Goal: Task Accomplishment & Management: Manage account settings

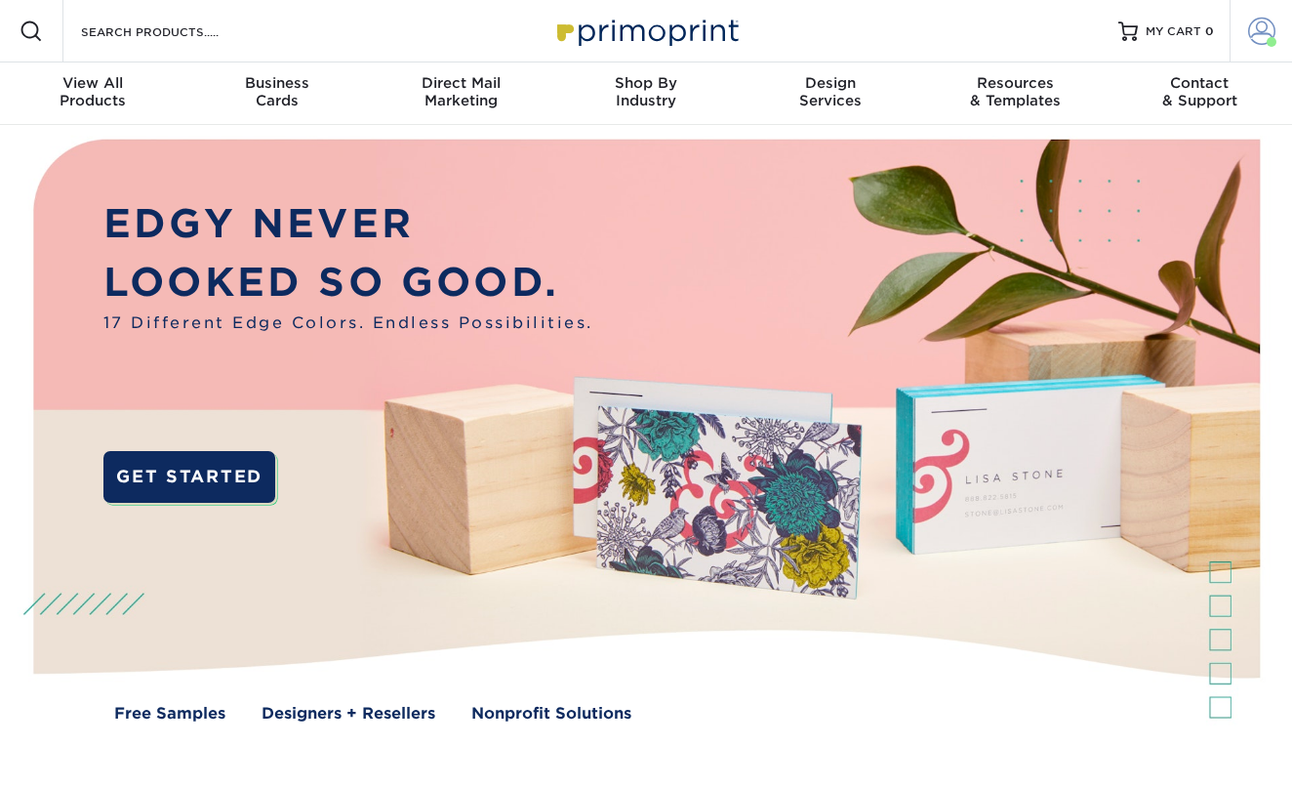
click at [1263, 40] on span at bounding box center [1261, 31] width 27 height 27
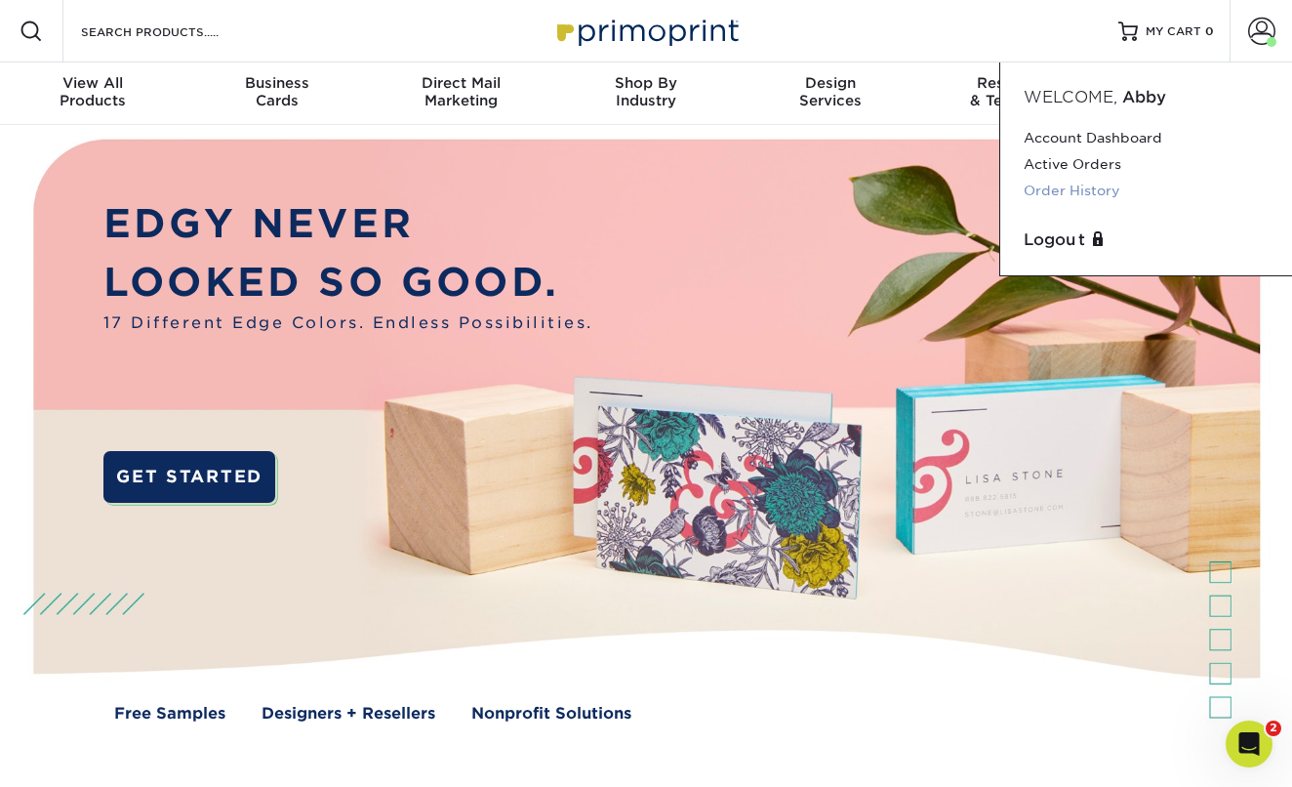
click at [1097, 185] on link "Order History" at bounding box center [1146, 191] width 245 height 26
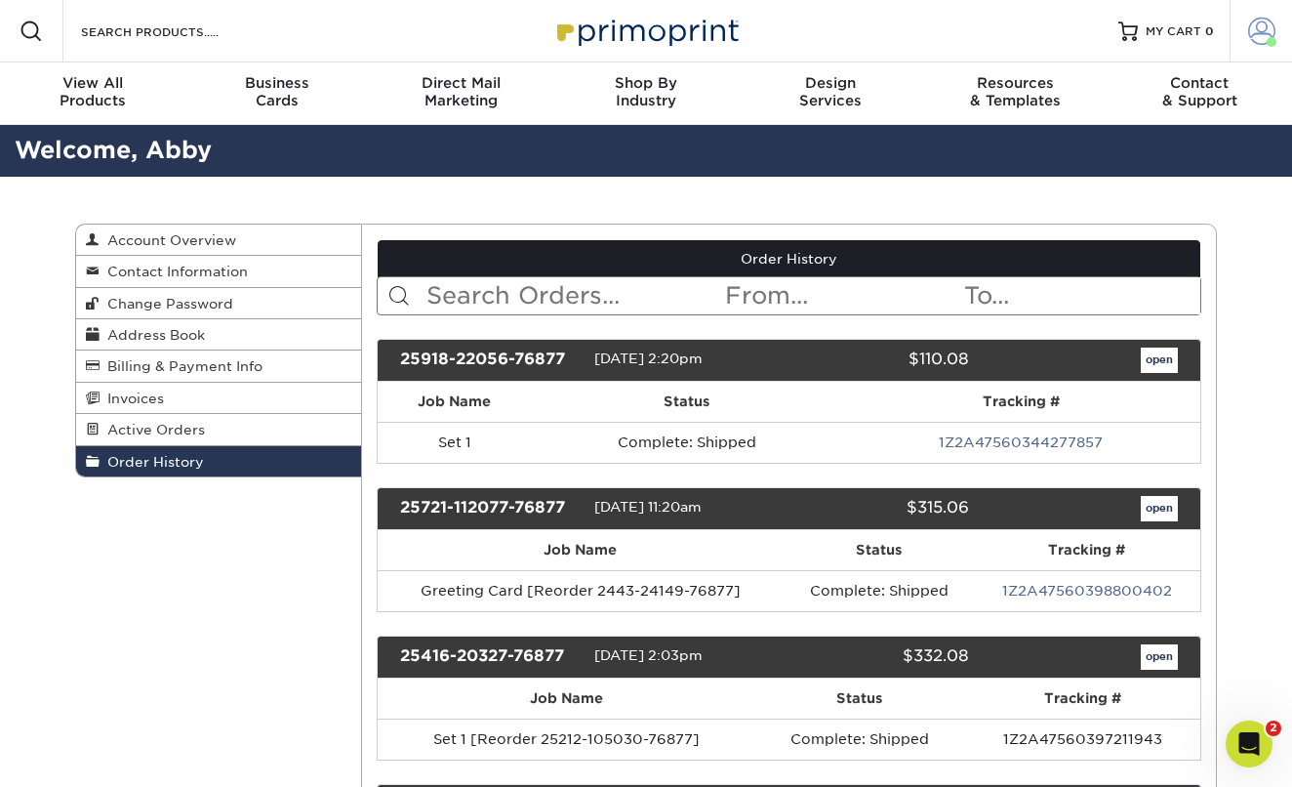
click at [1258, 28] on span at bounding box center [1261, 31] width 27 height 27
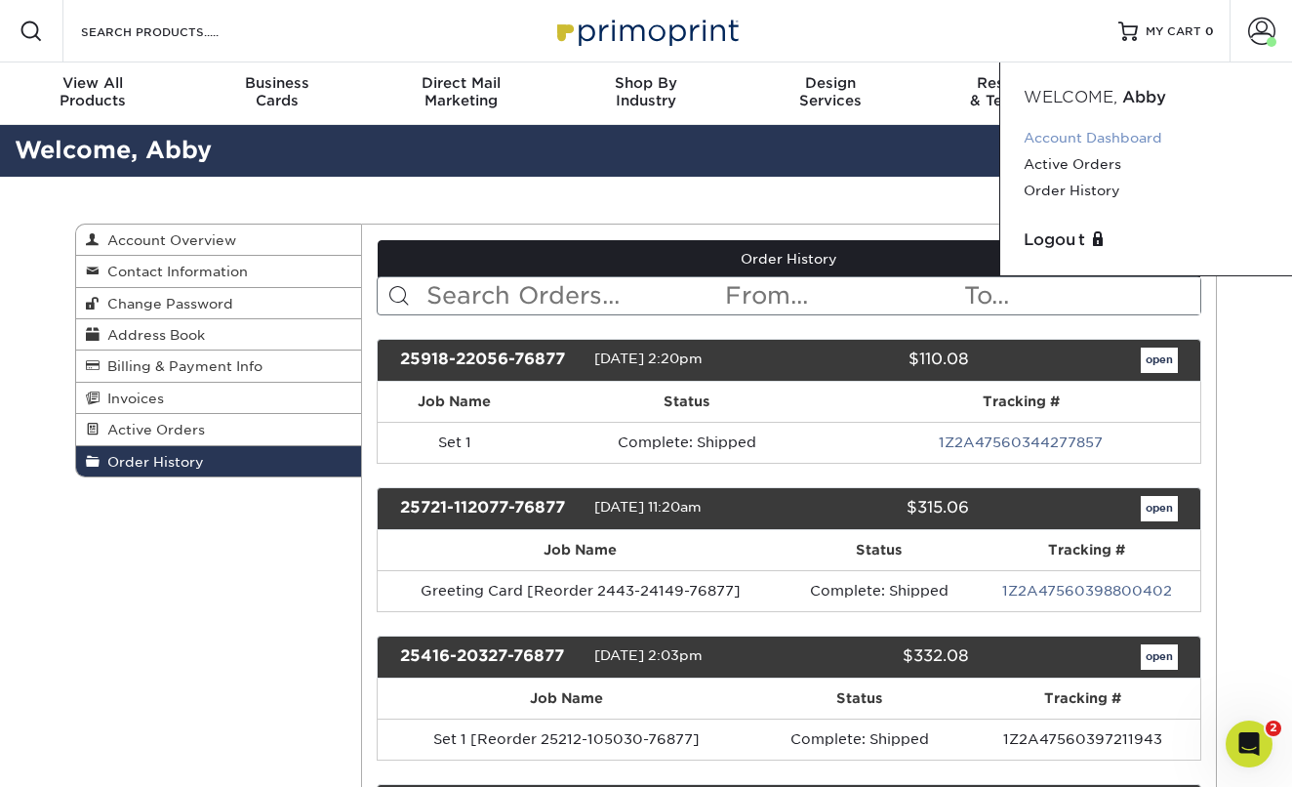
click at [1084, 135] on link "Account Dashboard" at bounding box center [1146, 138] width 245 height 26
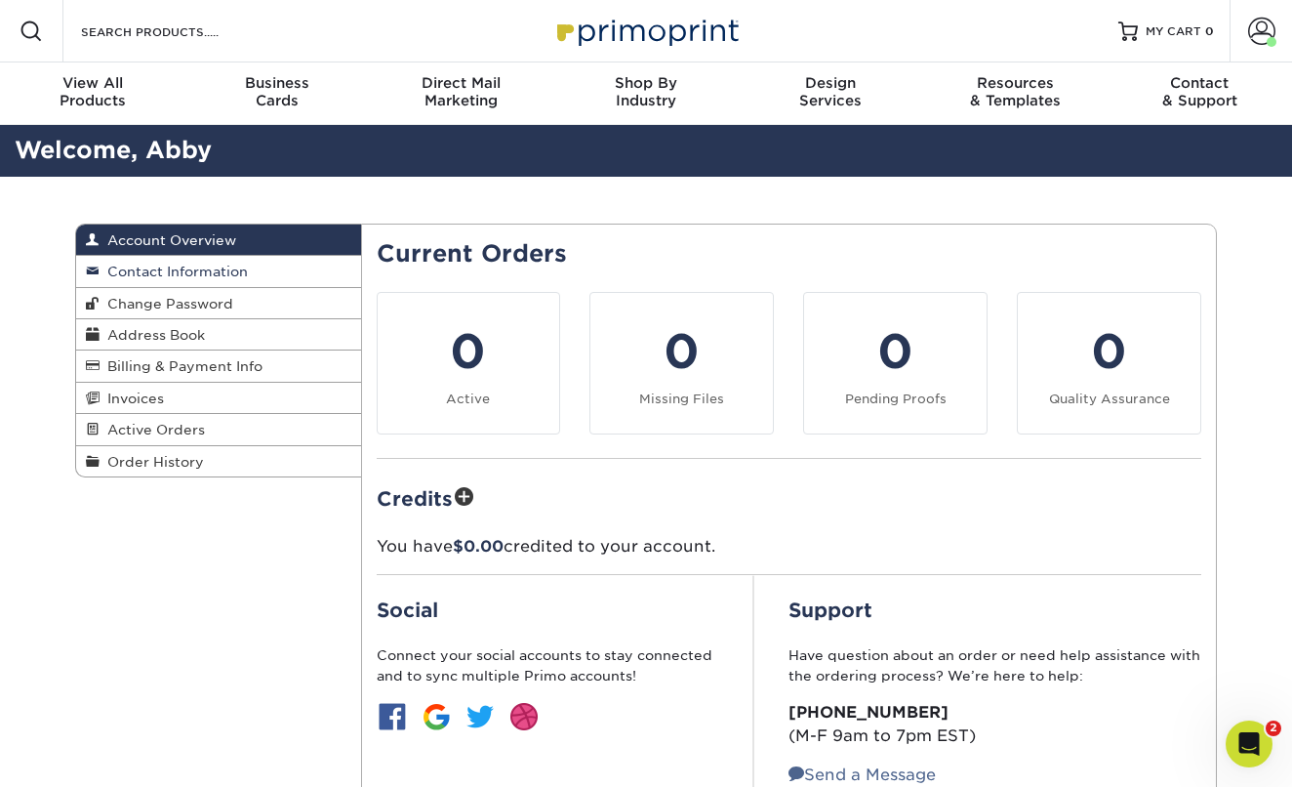
click at [205, 270] on span "Contact Information" at bounding box center [174, 272] width 148 height 16
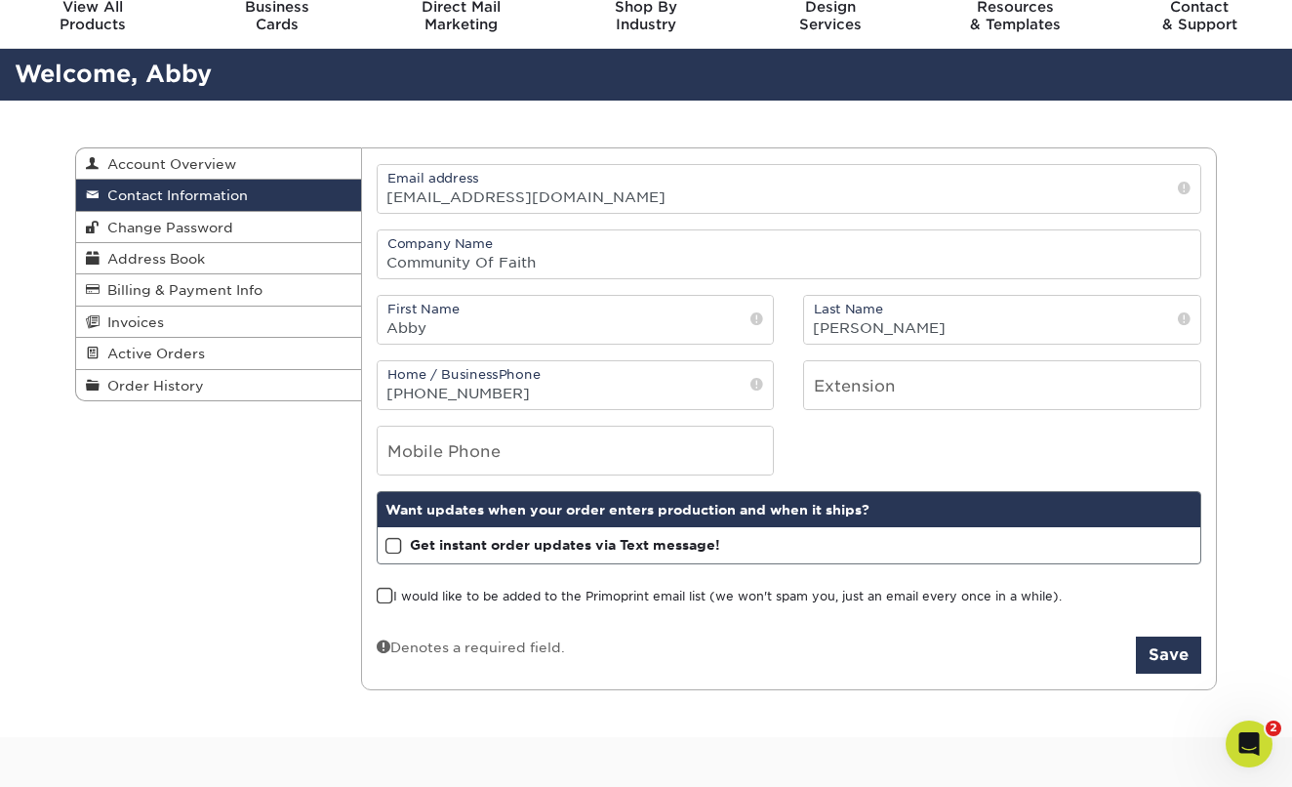
scroll to position [78, 0]
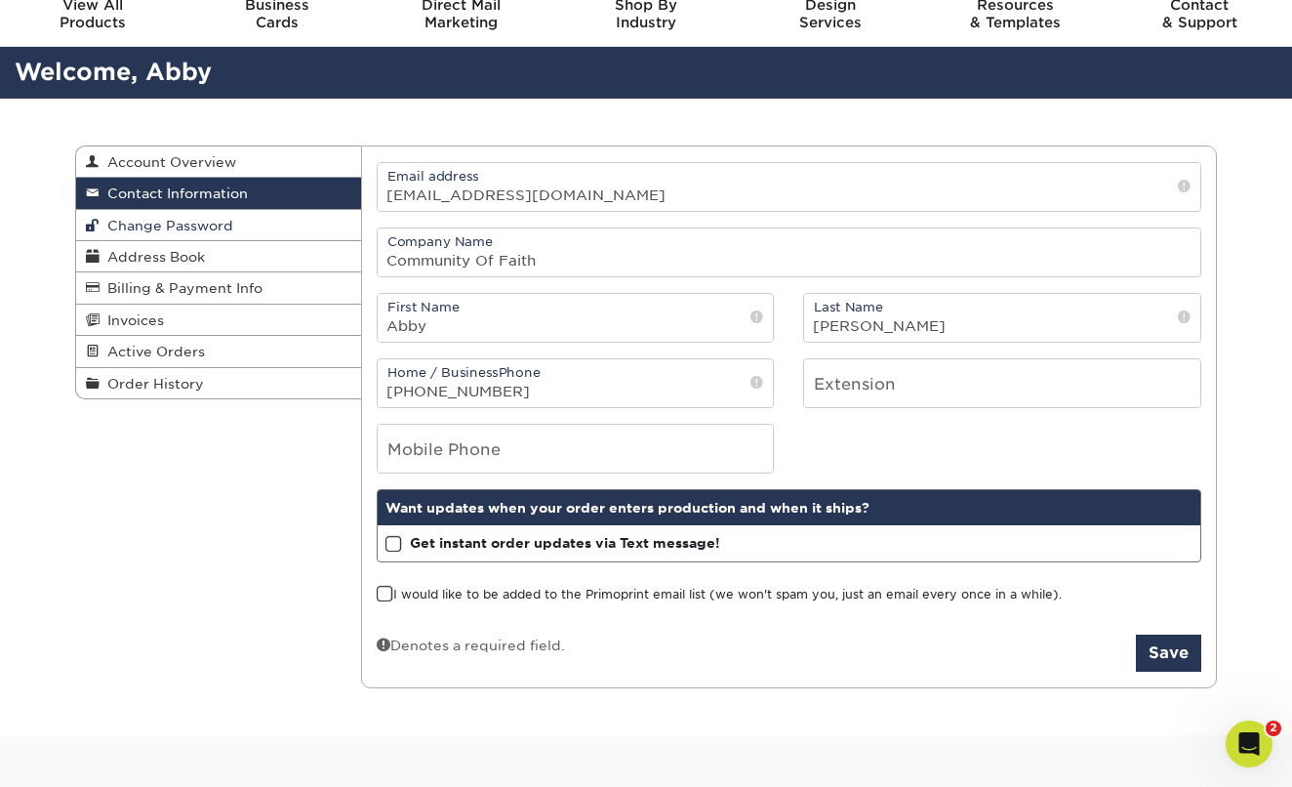
click at [161, 223] on span "Change Password" at bounding box center [167, 226] width 134 height 16
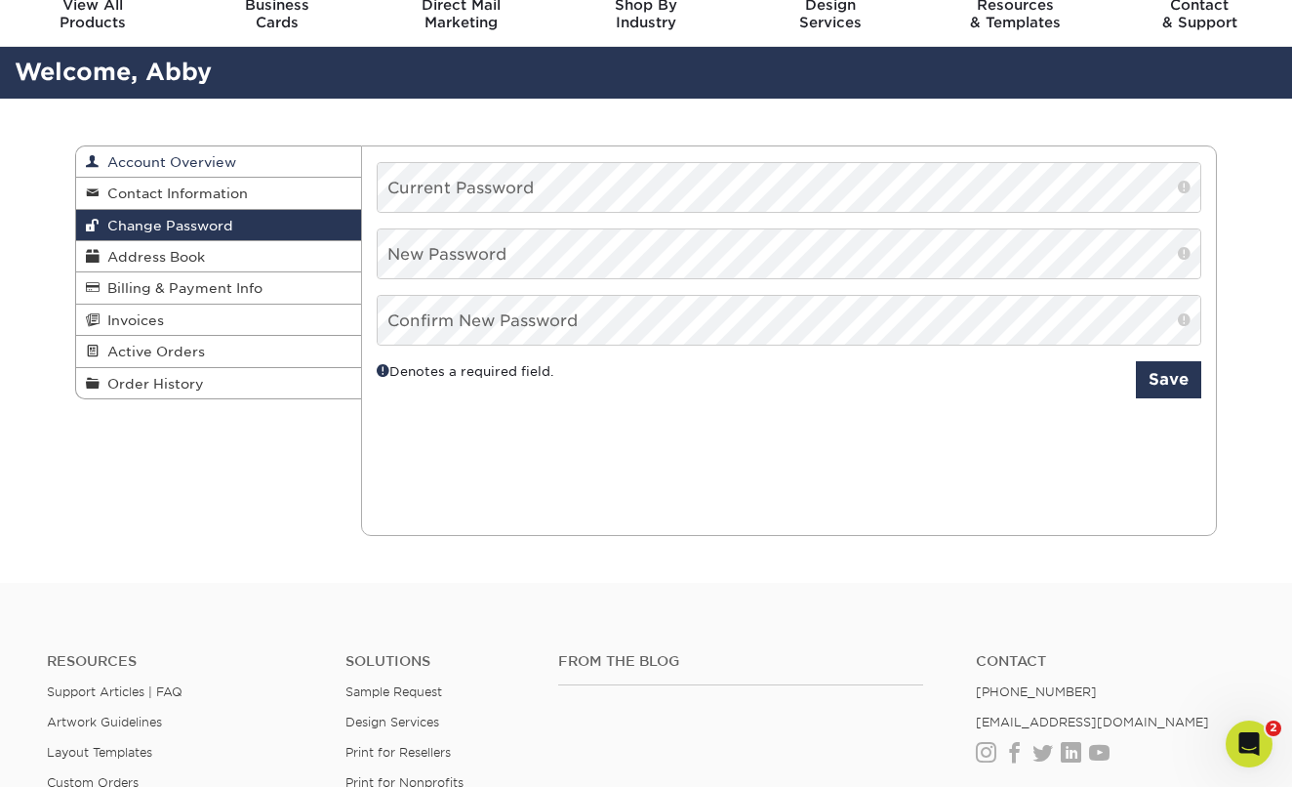
click at [160, 164] on span "Account Overview" at bounding box center [168, 162] width 137 height 16
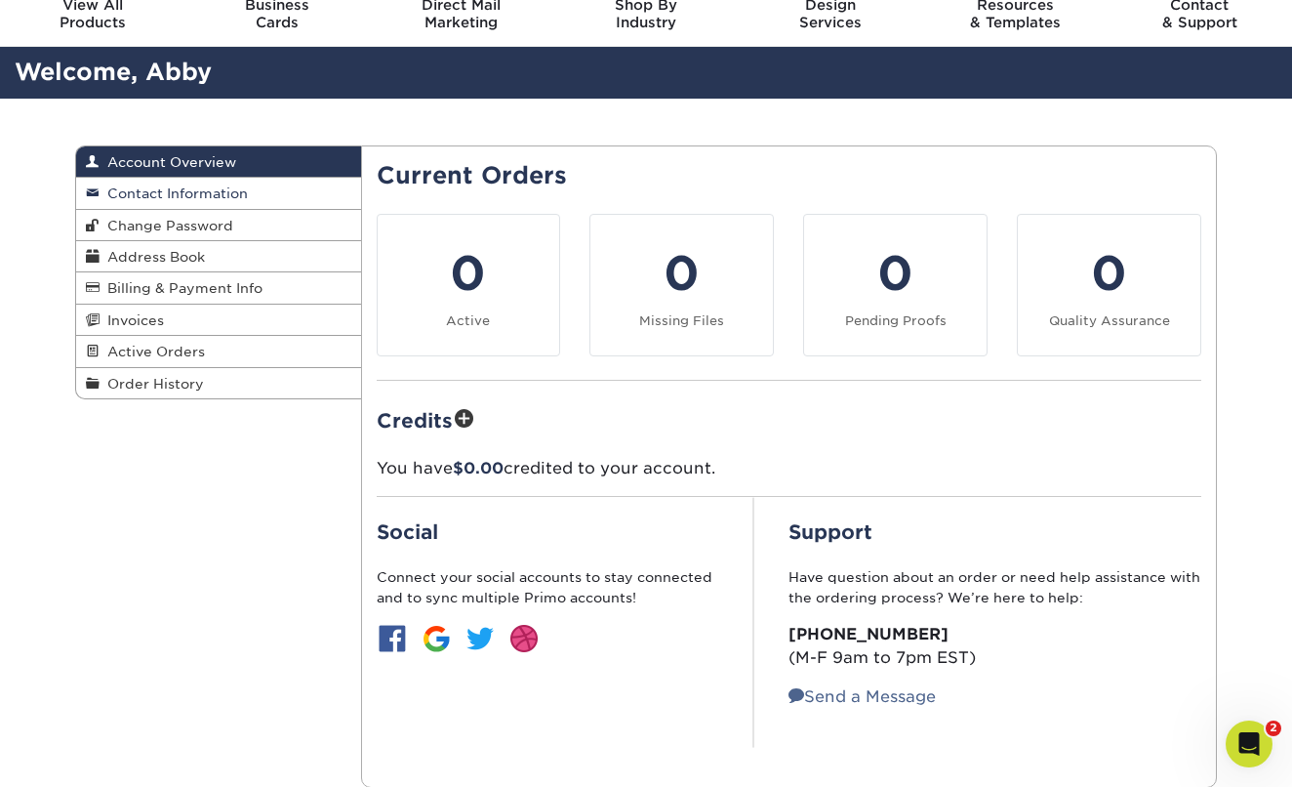
click at [158, 196] on span "Contact Information" at bounding box center [174, 193] width 148 height 16
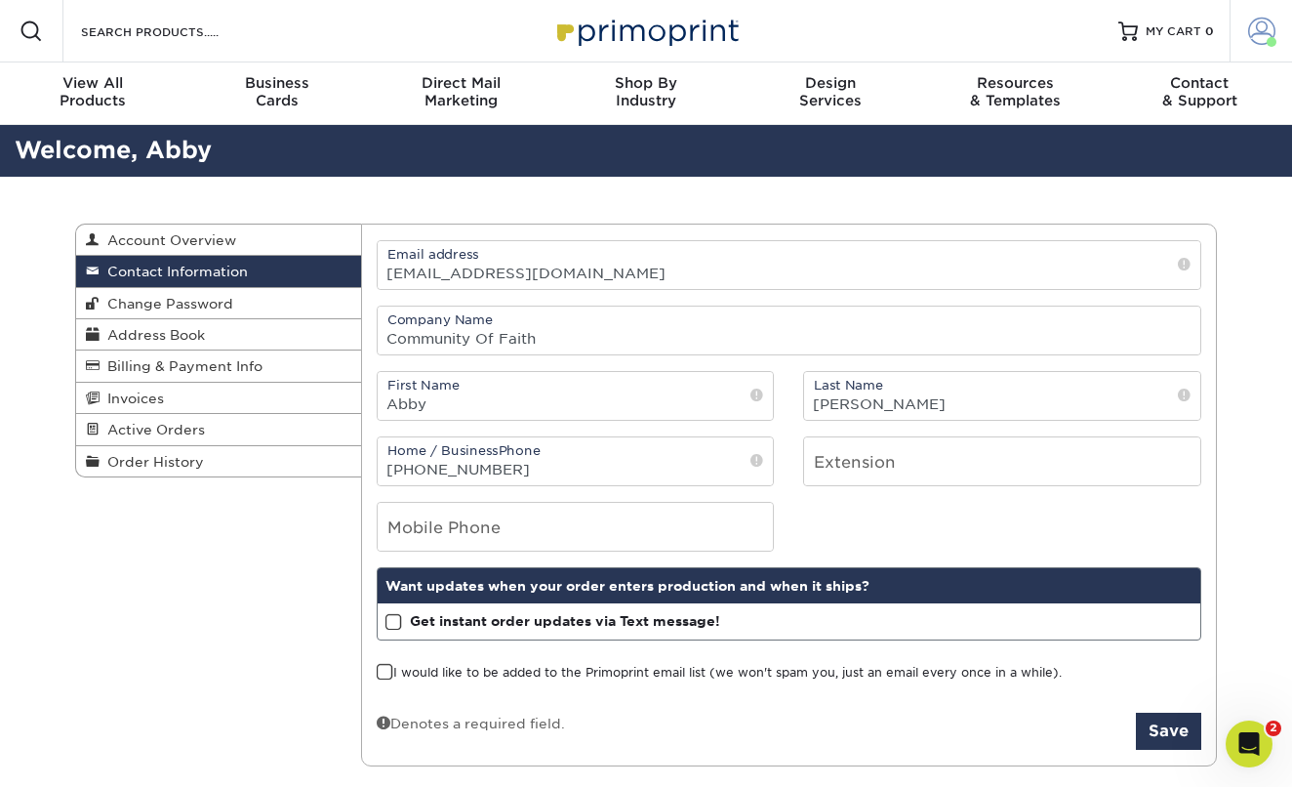
click at [1259, 27] on span at bounding box center [1261, 31] width 27 height 27
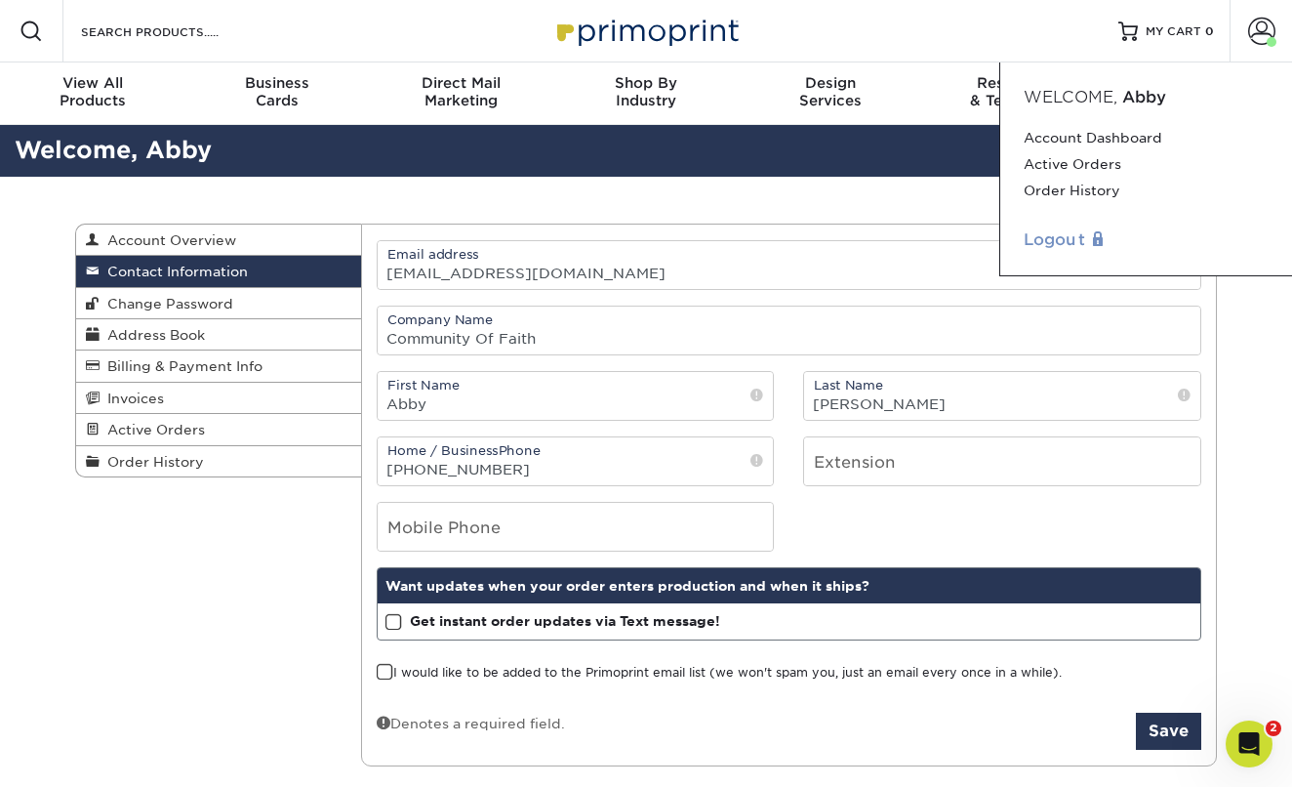
click at [1077, 236] on link "Logout" at bounding box center [1146, 239] width 245 height 23
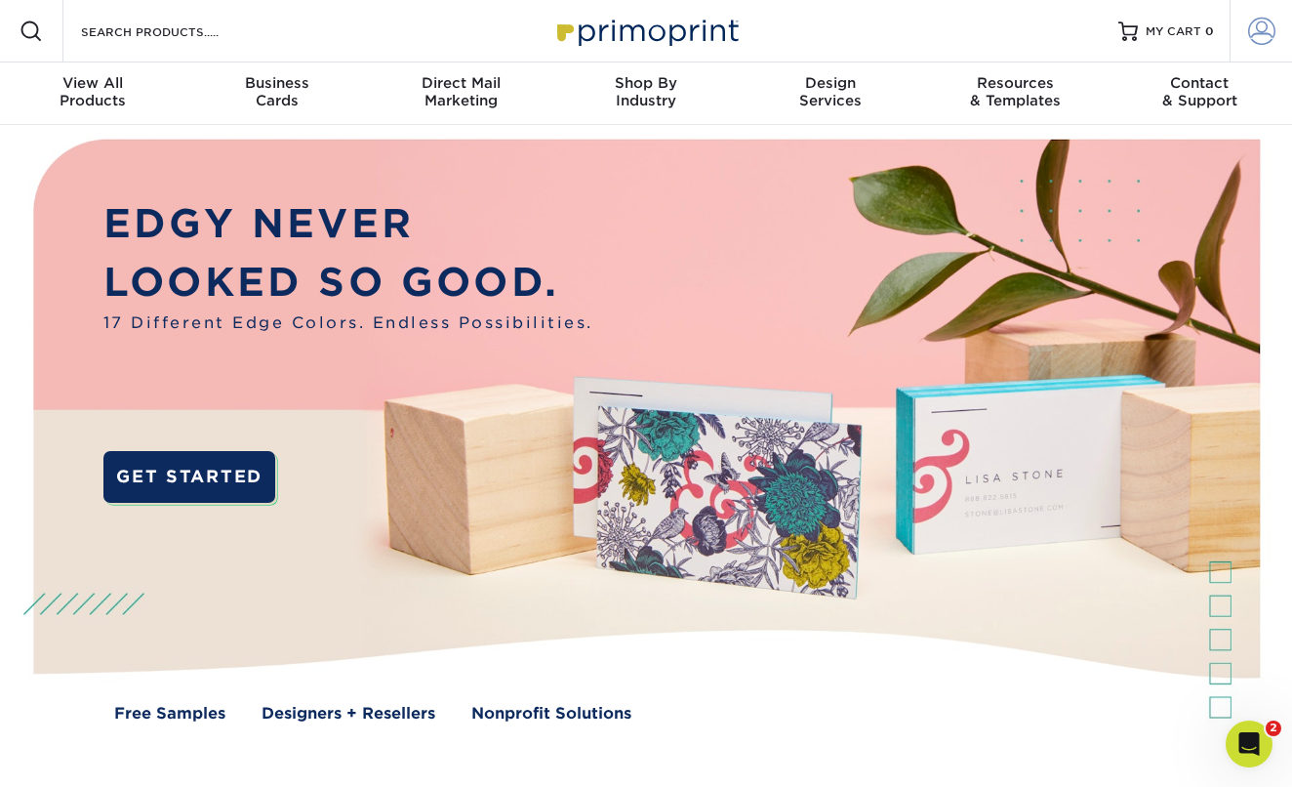
click at [1248, 27] on span at bounding box center [1261, 31] width 27 height 27
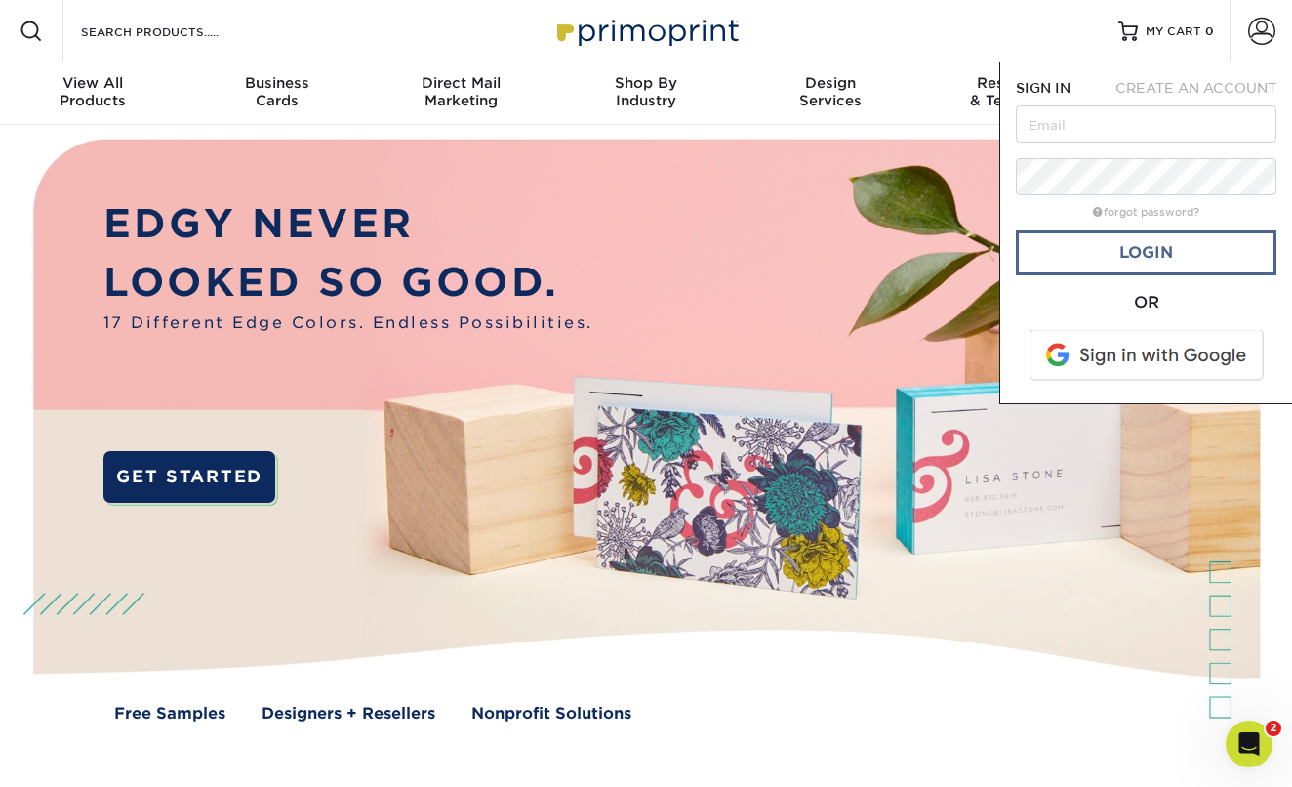
click at [1121, 263] on link "Login" at bounding box center [1146, 252] width 261 height 45
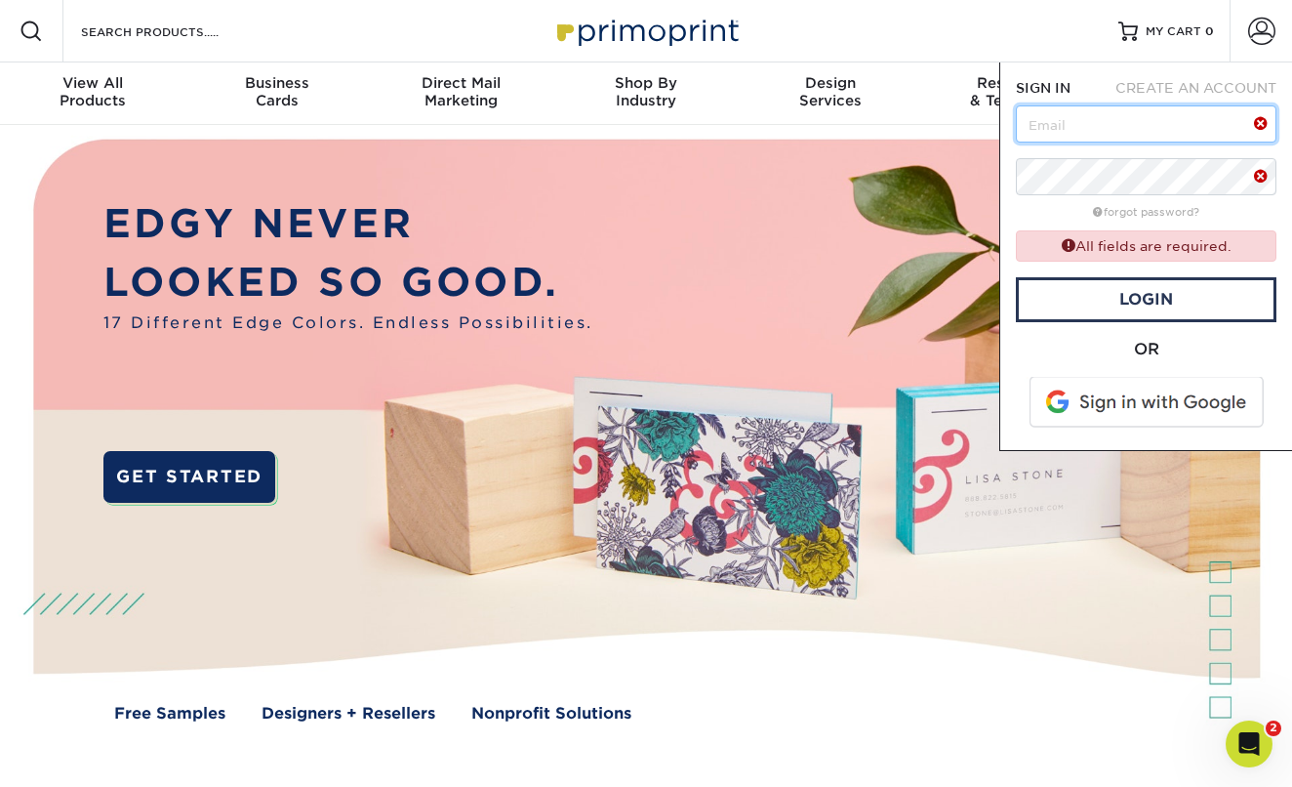
click at [1184, 121] on input "text" at bounding box center [1146, 123] width 261 height 37
type input "[EMAIL_ADDRESS][DOMAIN_NAME]"
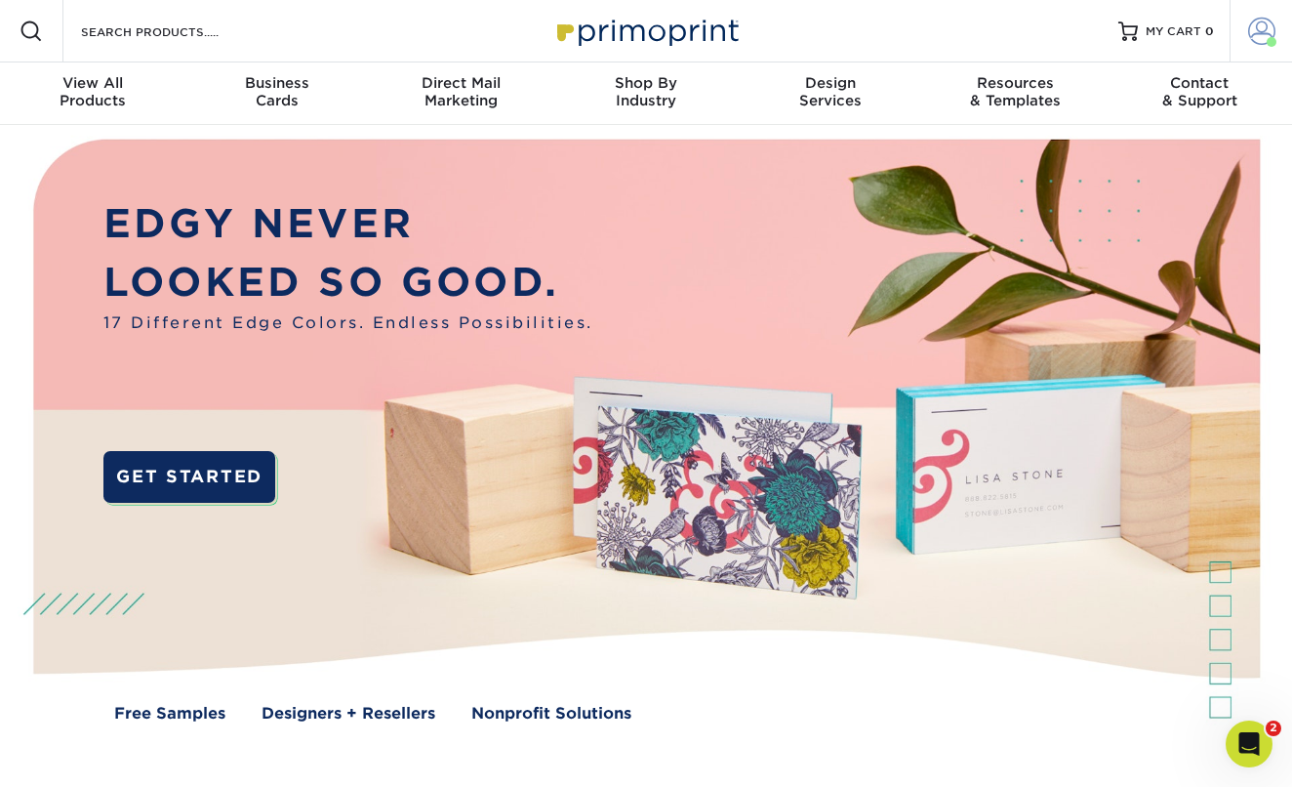
click at [1264, 38] on span at bounding box center [1261, 31] width 27 height 27
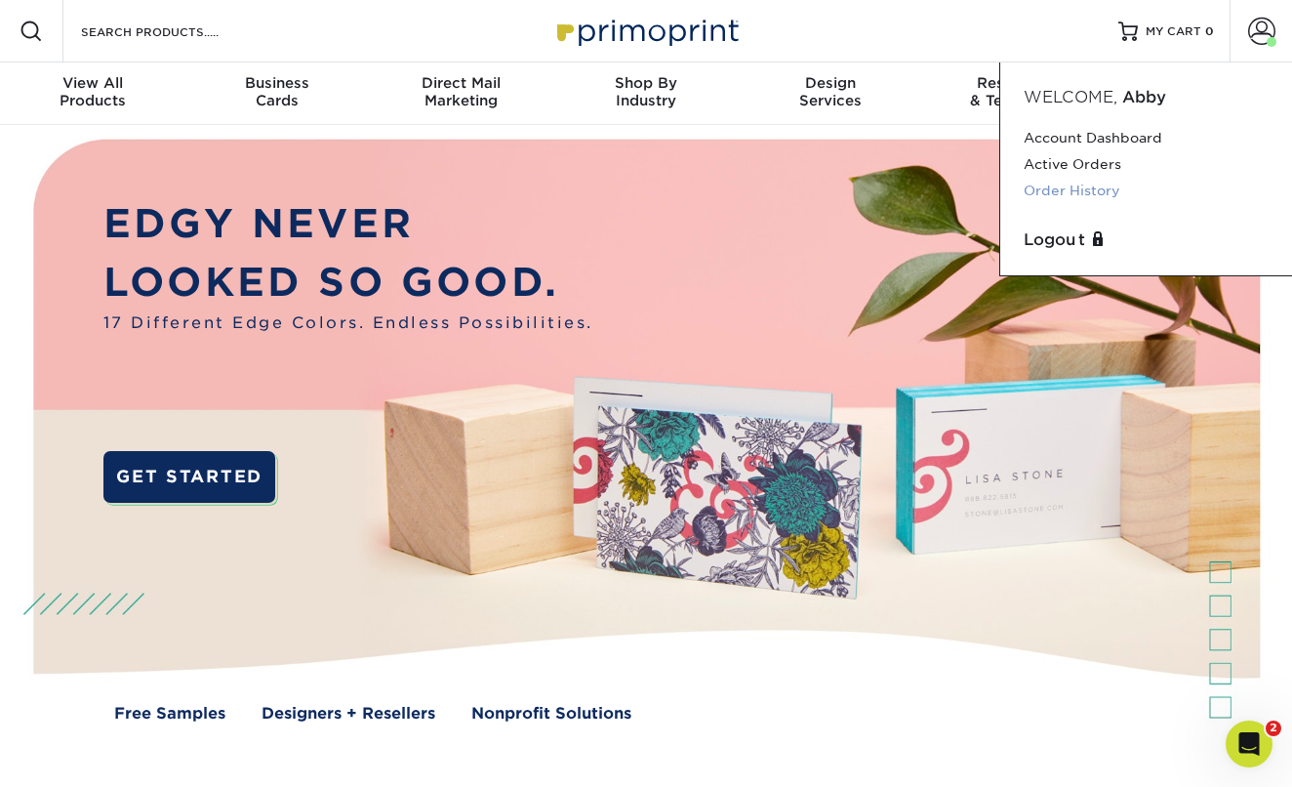
click at [1093, 187] on link "Order History" at bounding box center [1146, 191] width 245 height 26
click at [1107, 190] on link "Order History" at bounding box center [1146, 191] width 245 height 26
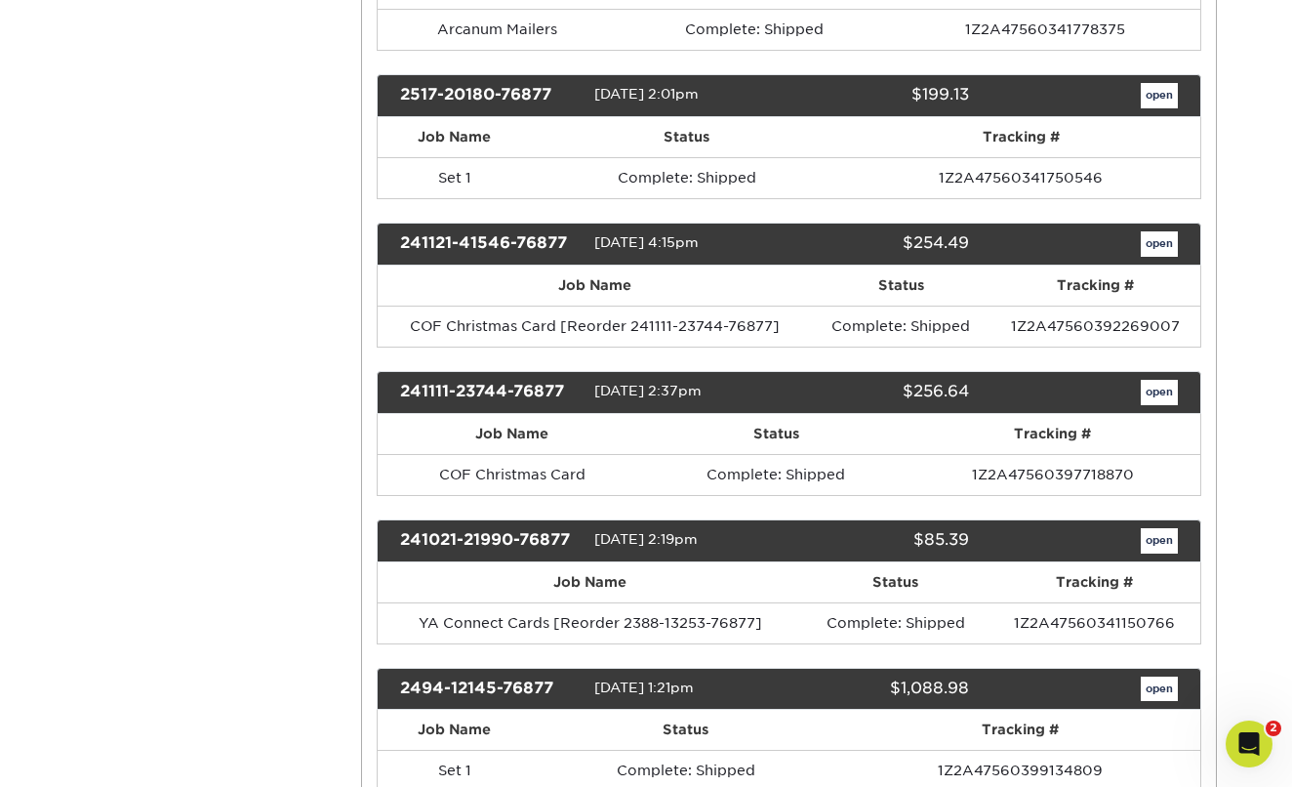
scroll to position [1164, 0]
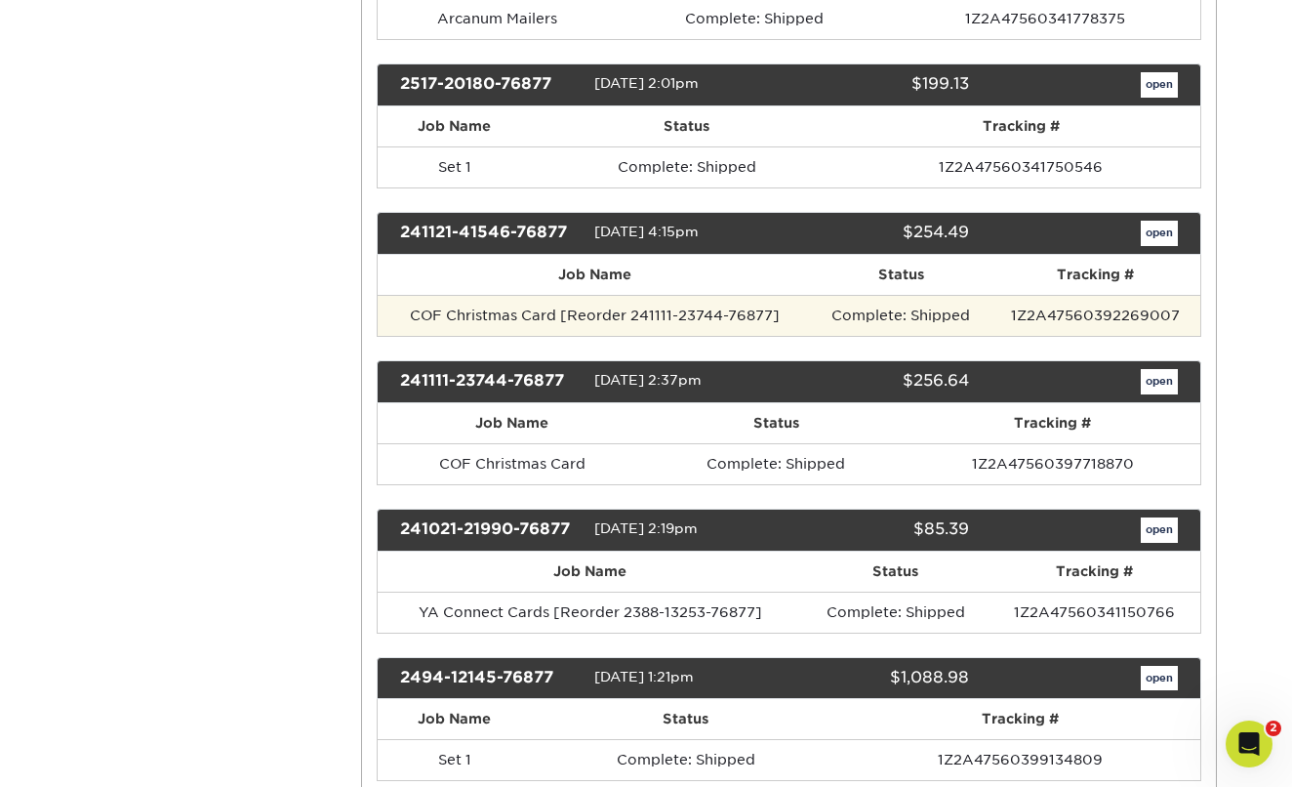
click at [521, 304] on td "COF Christmas Card [Reorder 241111-23744-76877]" at bounding box center [595, 315] width 435 height 41
click at [540, 307] on td "COF Christmas Card [Reorder 241111-23744-76877]" at bounding box center [595, 315] width 435 height 41
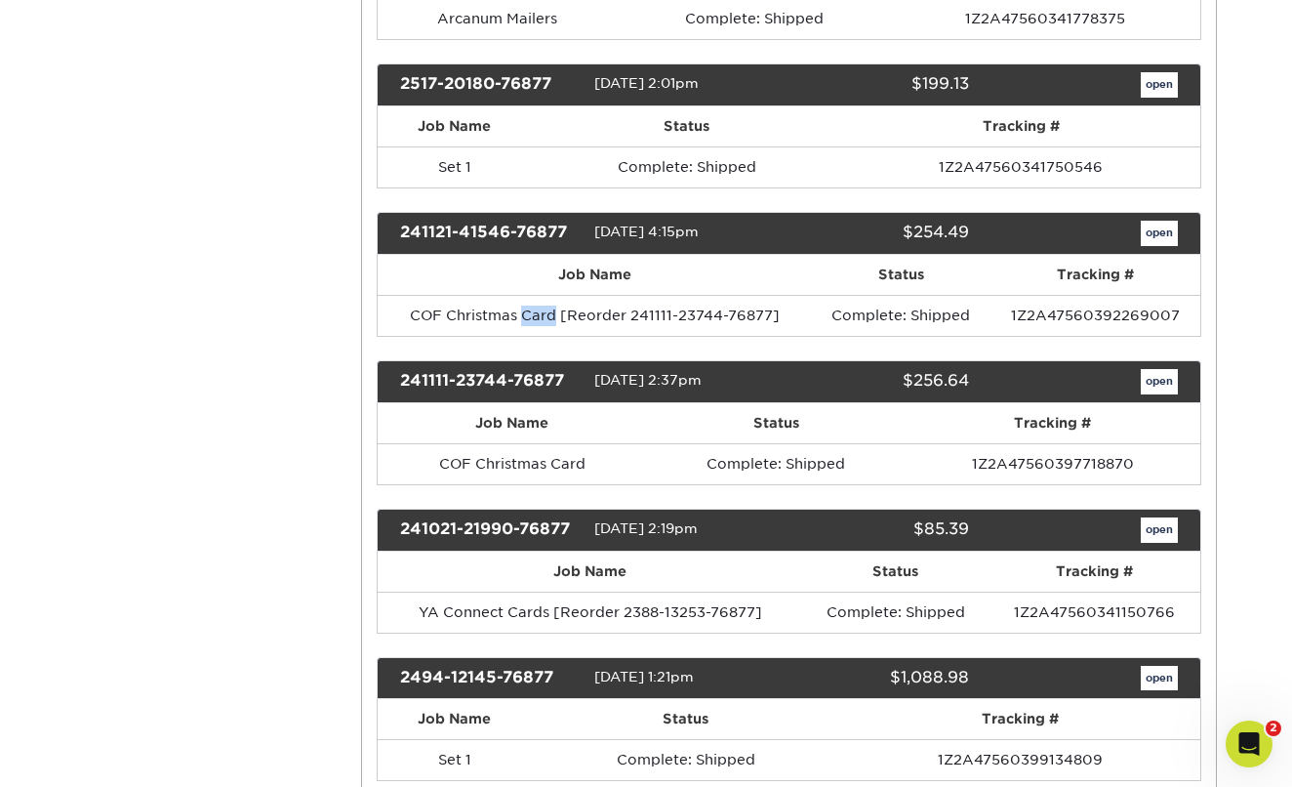
click at [1160, 234] on link "open" at bounding box center [1159, 233] width 37 height 25
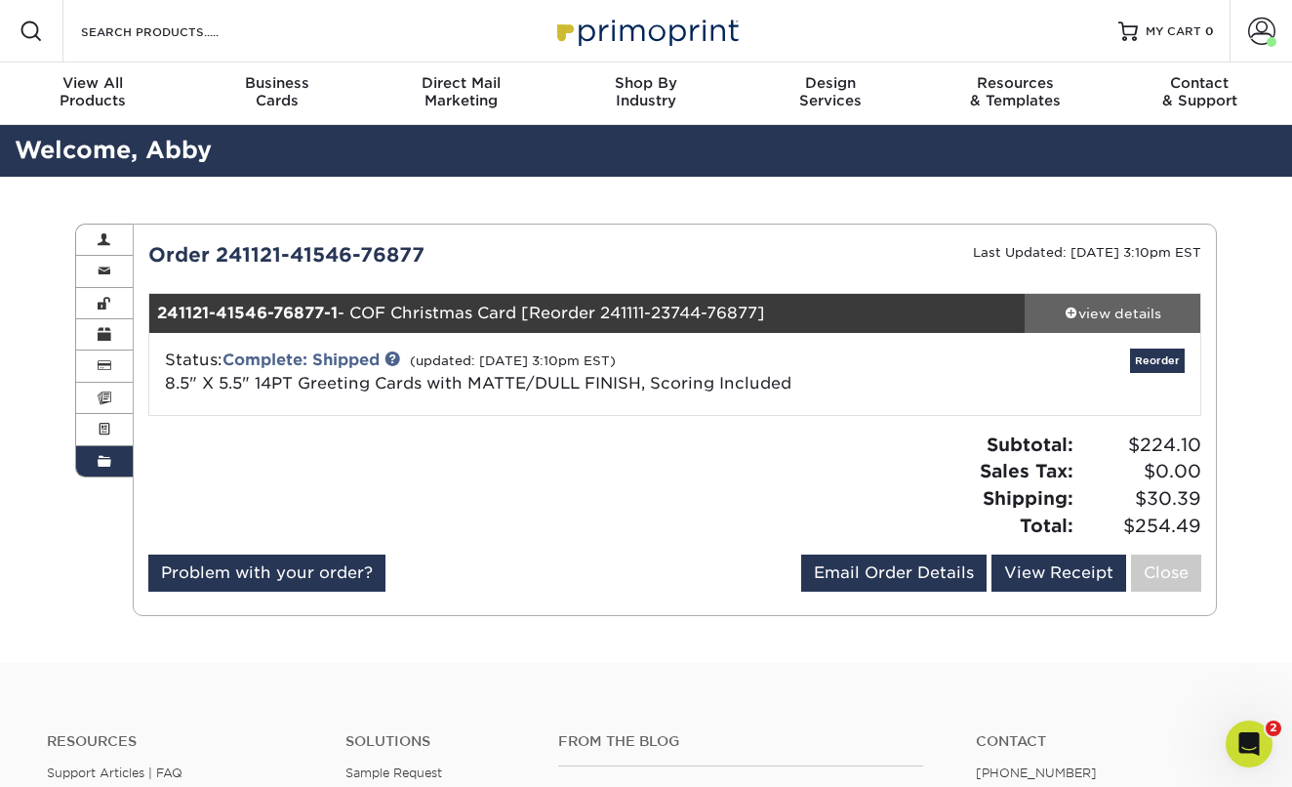
click at [1079, 311] on div "view details" at bounding box center [1113, 314] width 176 height 20
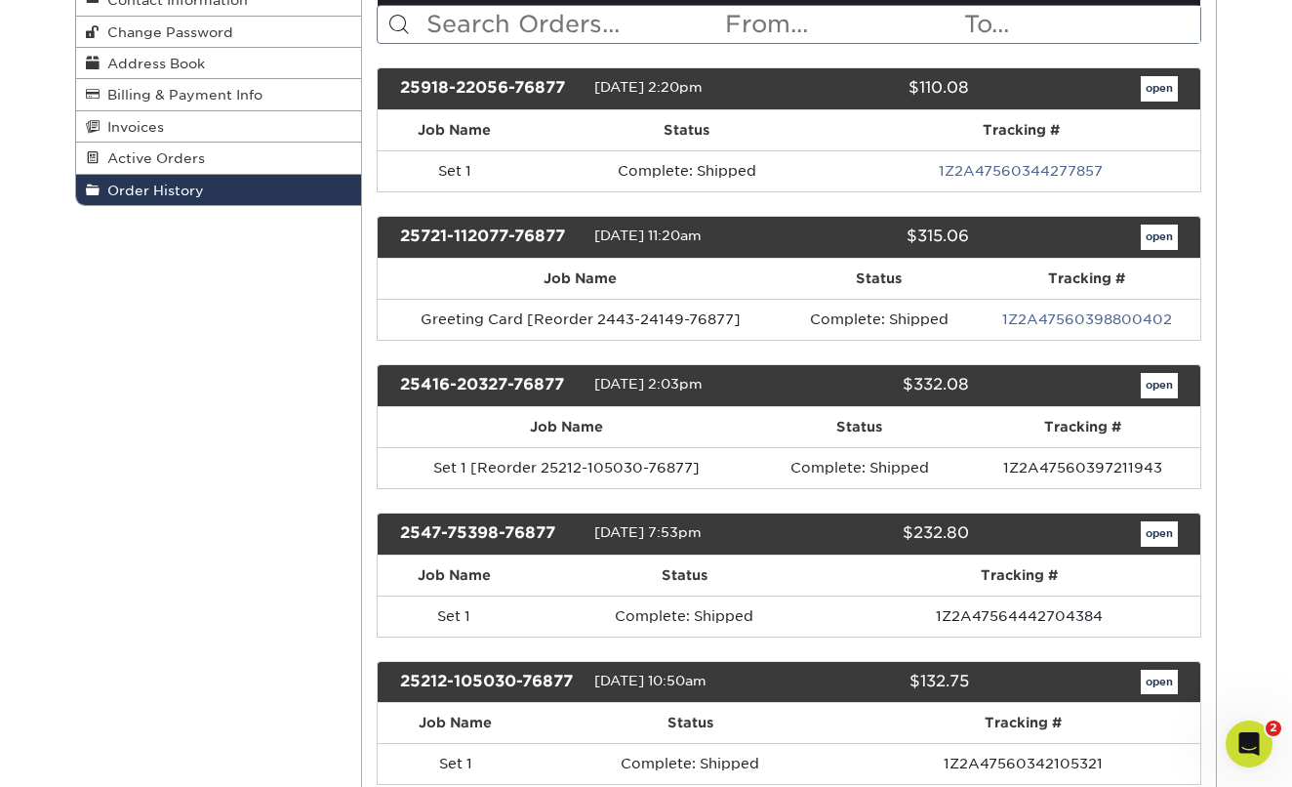
click at [1168, 232] on link "open" at bounding box center [1159, 236] width 37 height 25
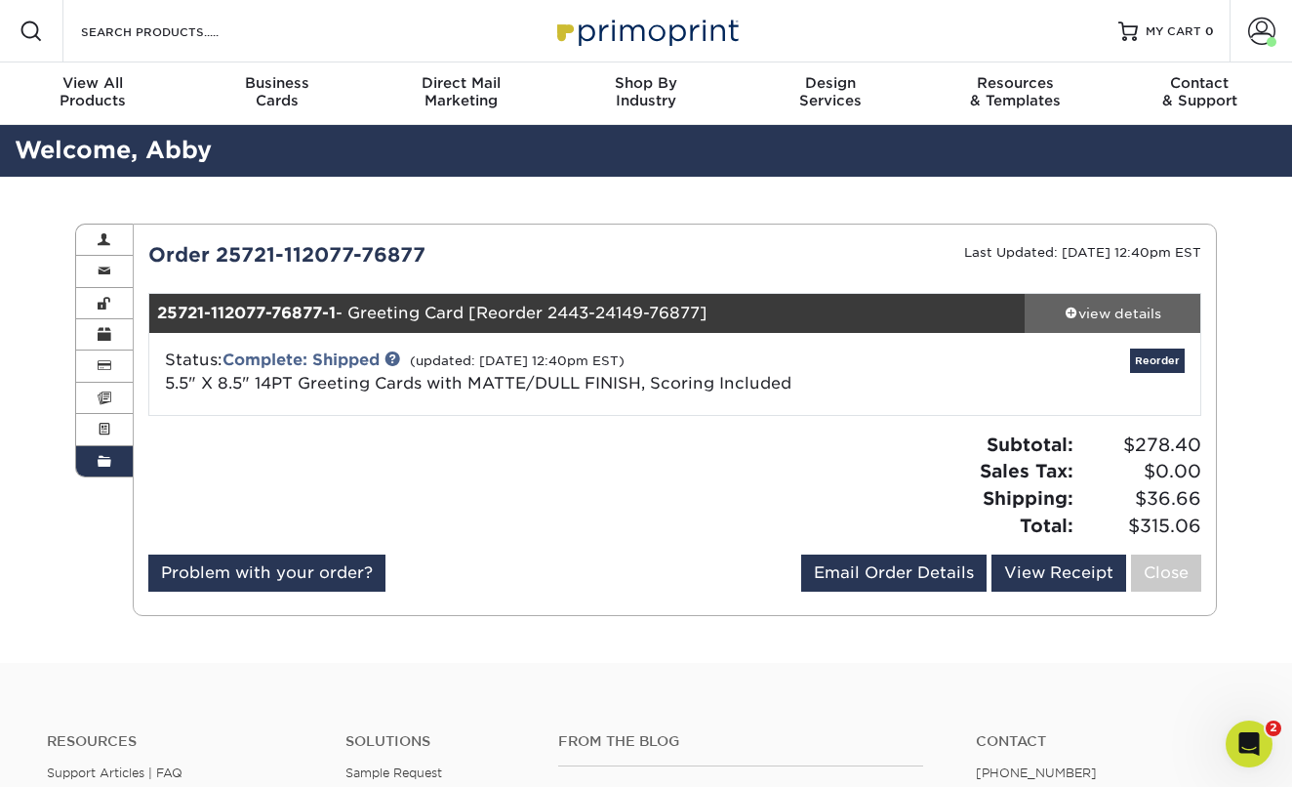
click at [1109, 314] on div "view details" at bounding box center [1113, 314] width 176 height 20
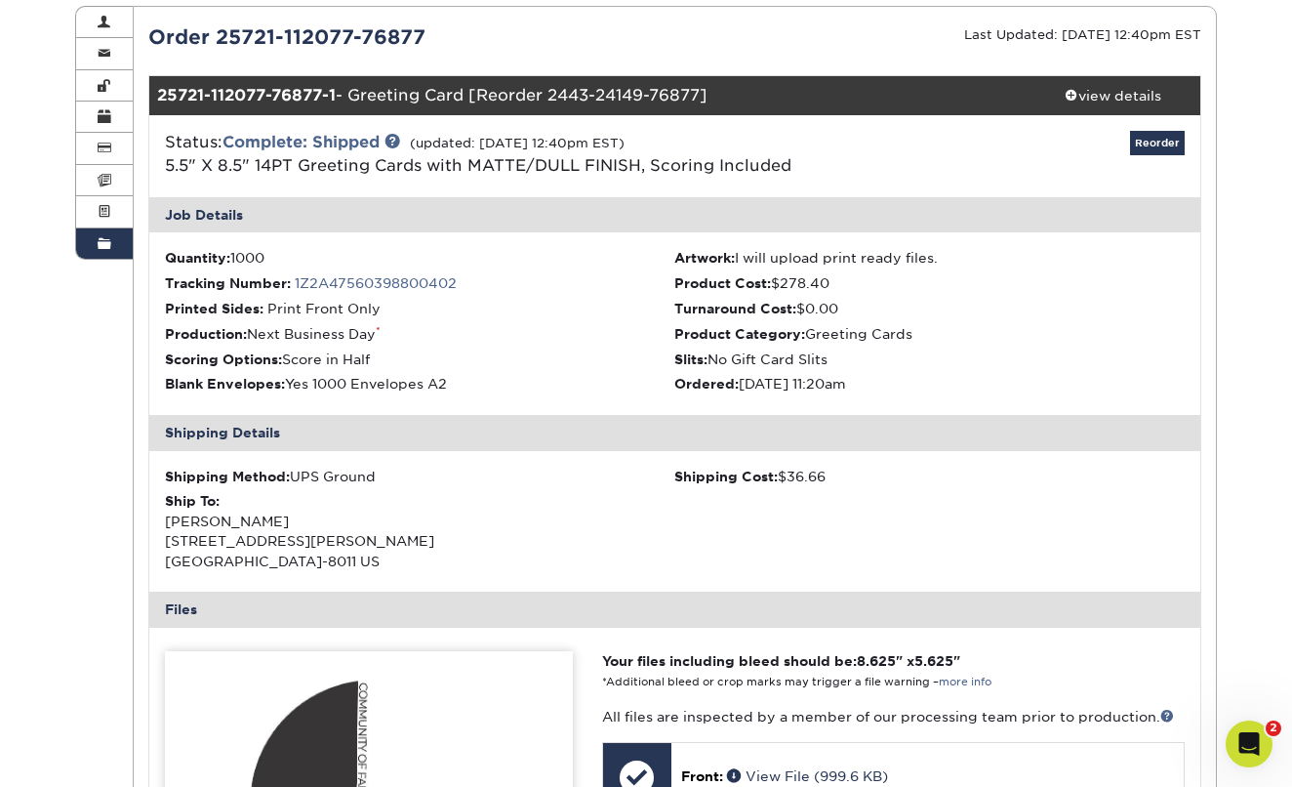
scroll to position [216, 0]
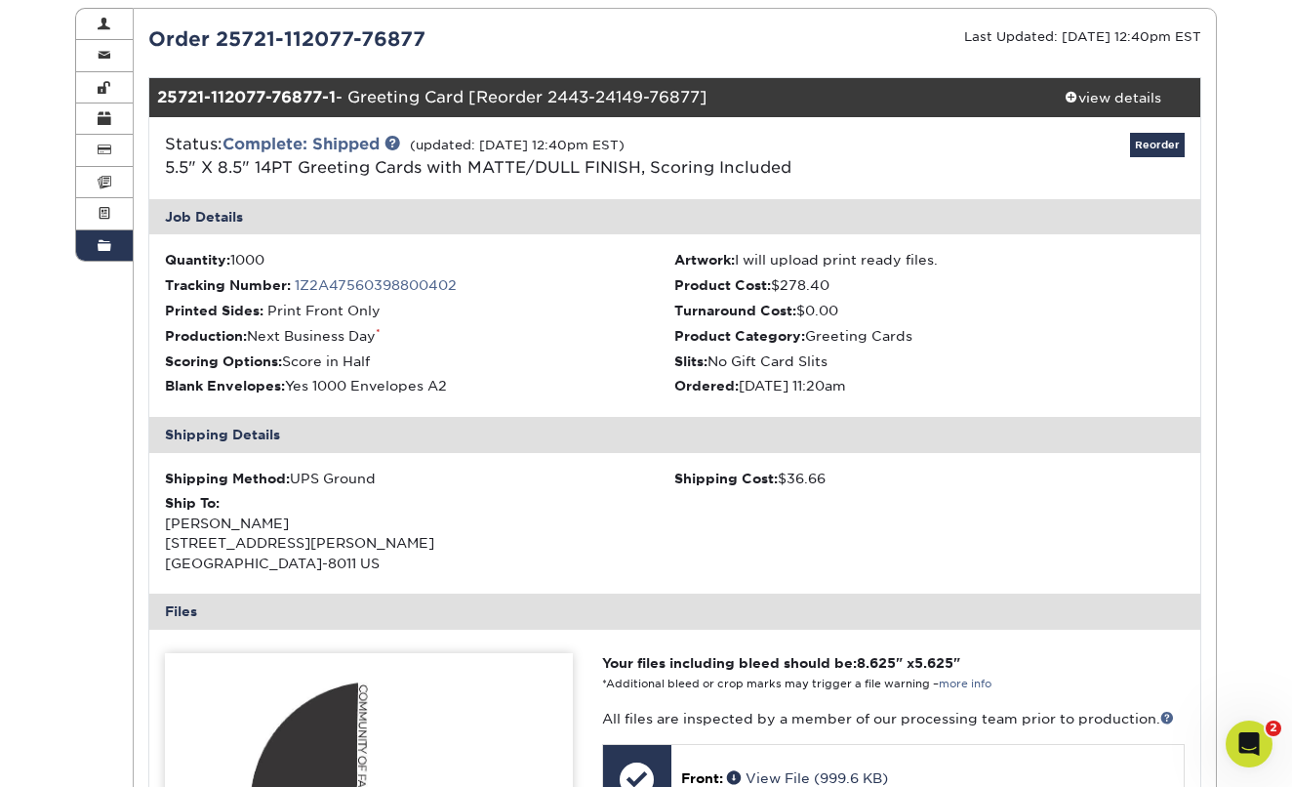
click at [370, 101] on div "25721-112077-76877-1 - Greeting Card [Reorder 2443-24149-76877]" at bounding box center [587, 97] width 876 height 39
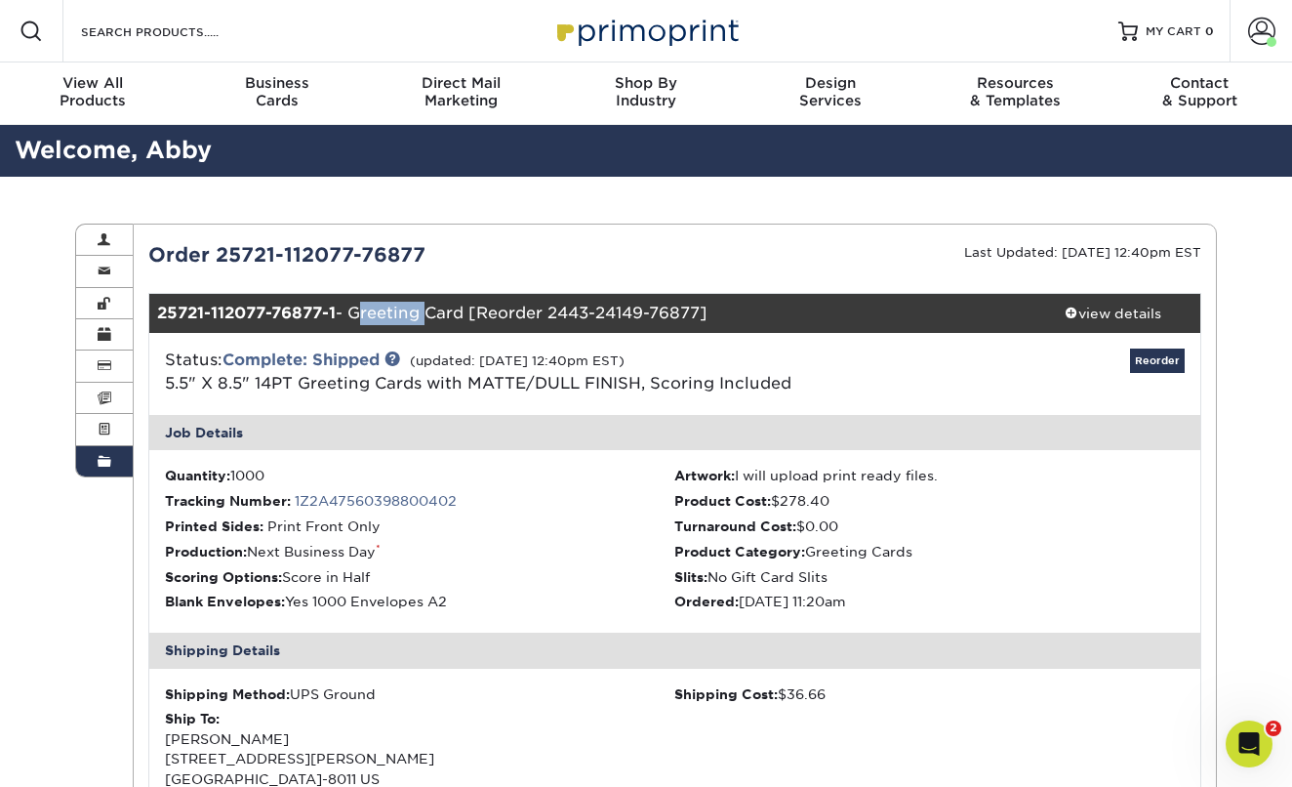
scroll to position [0, 0]
